Goal: Task Accomplishment & Management: Use online tool/utility

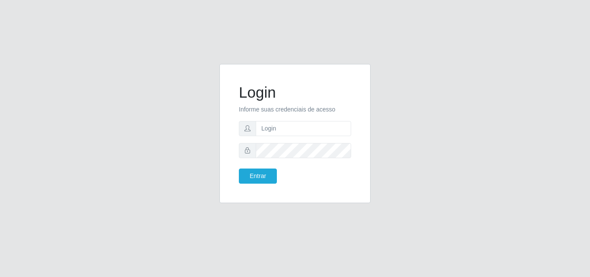
type input "[PERSON_NAME]@saullus"
click at [263, 174] on button "Entrar" at bounding box center [258, 175] width 38 height 15
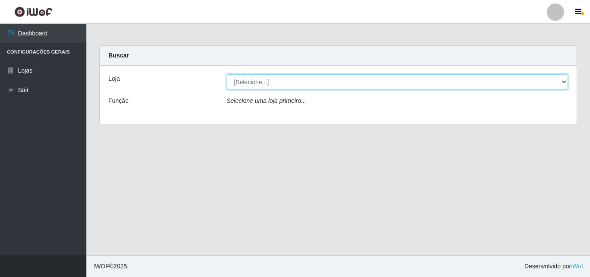
click at [564, 82] on select "[Selecione...] Saullus Supermercados" at bounding box center [398, 81] width 342 height 15
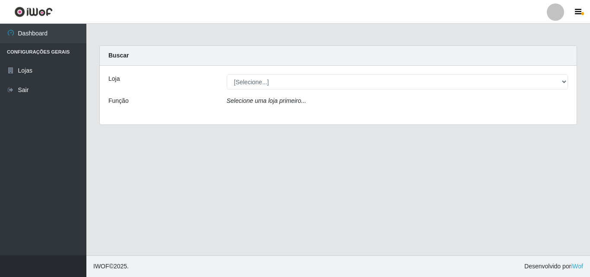
click at [506, 114] on div "Loja [Selecione...] Saullus Supermercados Função Selecione [PERSON_NAME] primei…" at bounding box center [338, 95] width 477 height 59
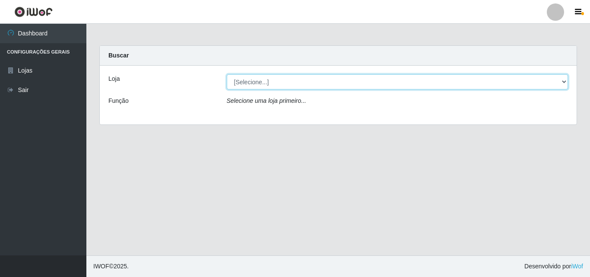
click at [563, 81] on select "[Selecione...] Saullus Supermercados" at bounding box center [398, 81] width 342 height 15
select select "423"
click at [227, 74] on select "[Selecione...] Saullus Supermercados" at bounding box center [398, 81] width 342 height 15
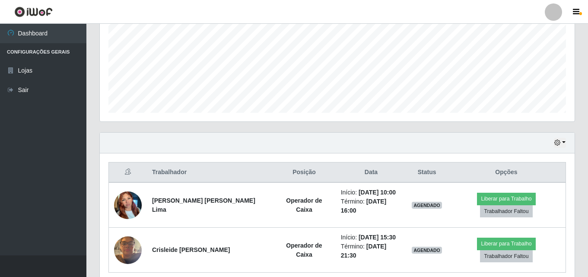
scroll to position [216, 0]
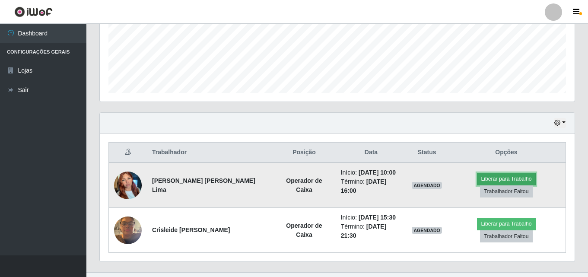
click at [482, 181] on button "Liberar para Trabalho" at bounding box center [506, 179] width 58 height 12
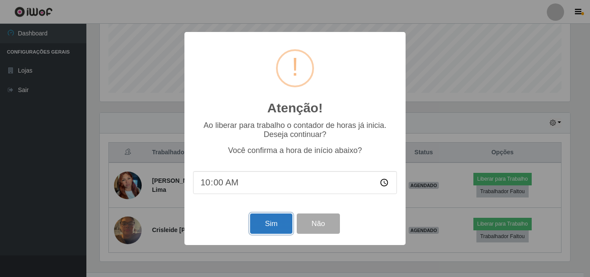
click at [282, 225] on button "Sim" at bounding box center [271, 223] width 42 height 20
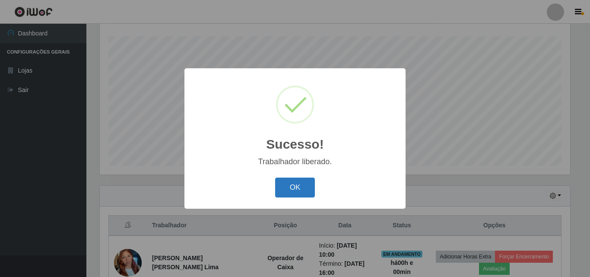
click at [308, 180] on button "OK" at bounding box center [295, 187] width 40 height 20
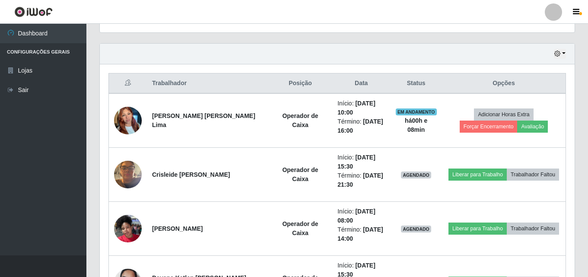
scroll to position [337, 0]
